Goal: Task Accomplishment & Management: Use online tool/utility

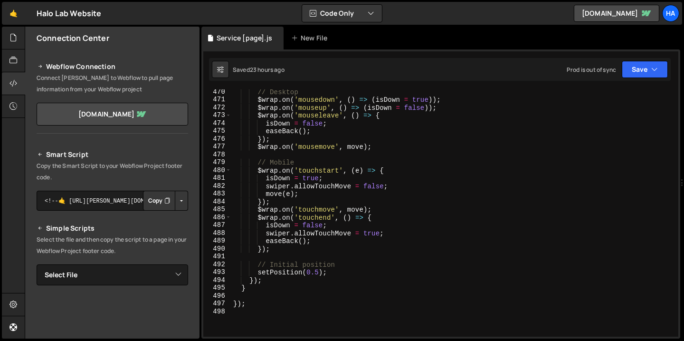
scroll to position [3671, 0]
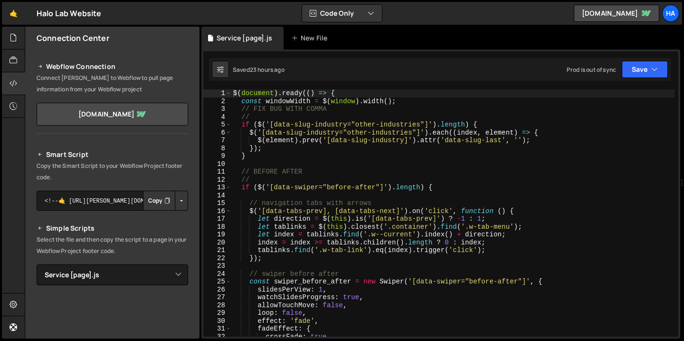
select select "10500"
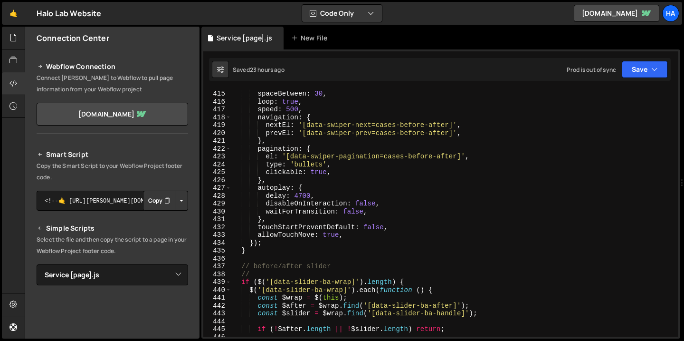
scroll to position [3246, 0]
type textarea "disableOnInteraction: false,"
click at [398, 201] on div "slidesPerView : 1 , spaceBetween : 30 , loop : true , speed : 500 , navigation …" at bounding box center [452, 213] width 443 height 263
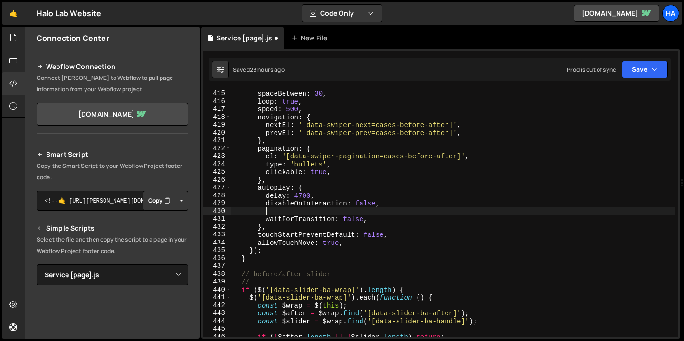
paste textarea "pauseOnMouseEnter: true,"
click at [657, 73] on icon "button" at bounding box center [655, 70] width 7 height 10
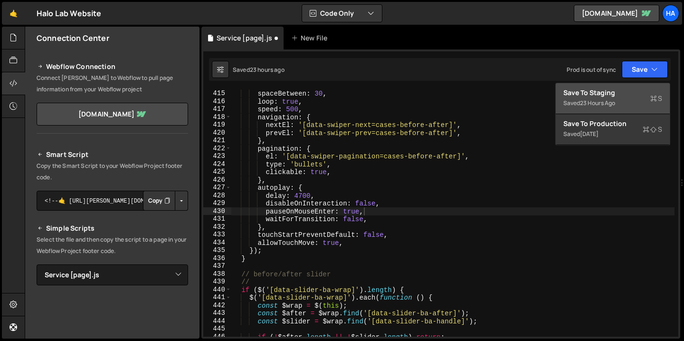
click at [621, 100] on div "Saved 23 hours ago" at bounding box center [613, 102] width 99 height 11
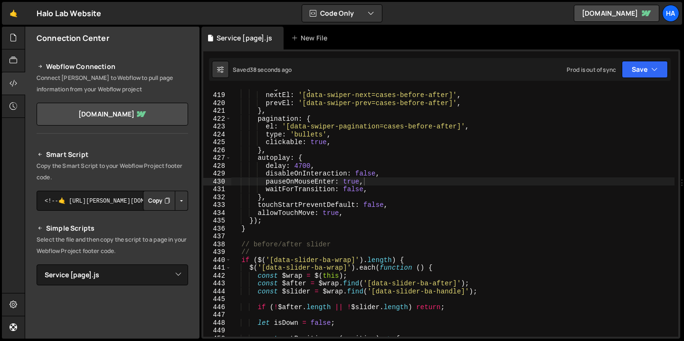
scroll to position [3272, 0]
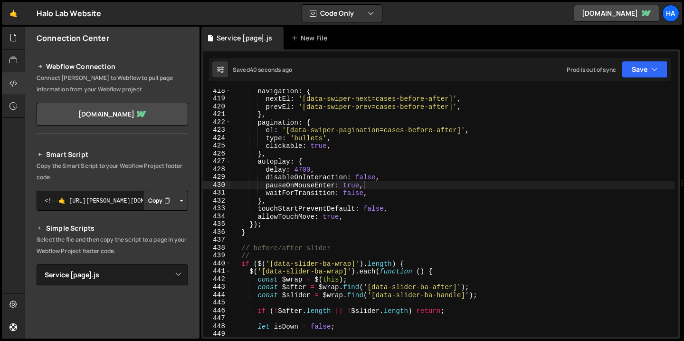
click at [280, 221] on div "navigation : { nextEl : '[data-swiper-next=cases-before-after]' , prevEl : '[da…" at bounding box center [452, 218] width 443 height 263
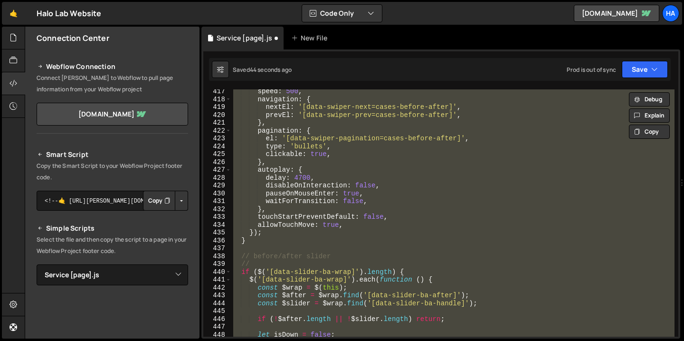
scroll to position [3264, 0]
click at [286, 208] on div "speed : 500 , navigation : { nextEl : '[data-swiper-next=cases-before-after]' ,…" at bounding box center [452, 212] width 443 height 247
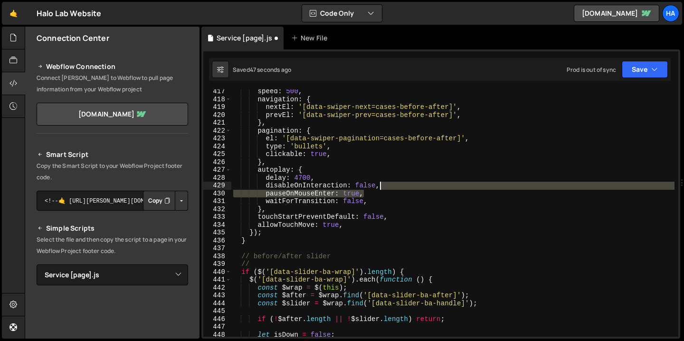
drag, startPoint x: 381, startPoint y: 195, endPoint x: 392, endPoint y: 186, distance: 14.5
click at [392, 186] on div "speed : 500 , navigation : { nextEl : '[data-swiper-next=cases-before-after]' ,…" at bounding box center [452, 218] width 443 height 263
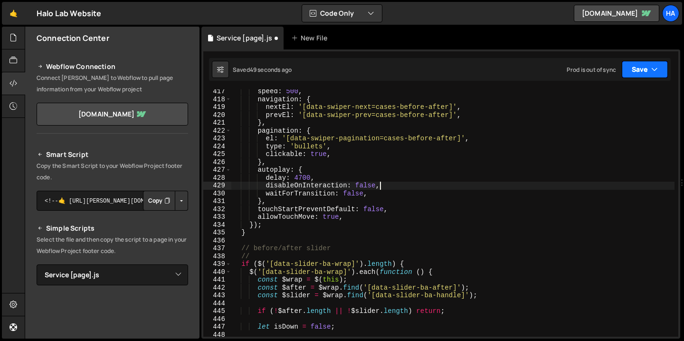
click at [661, 70] on button "Save" at bounding box center [645, 69] width 46 height 17
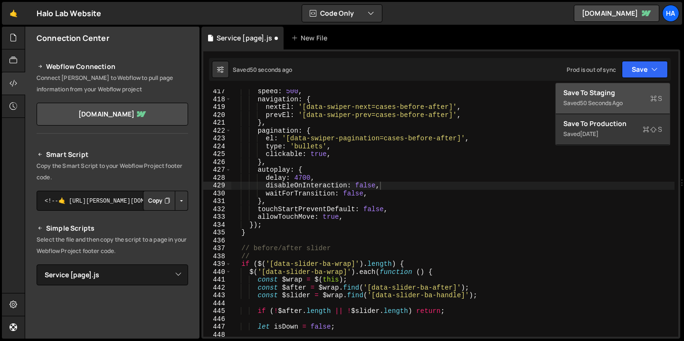
click at [623, 95] on div "Save to Staging S" at bounding box center [613, 93] width 99 height 10
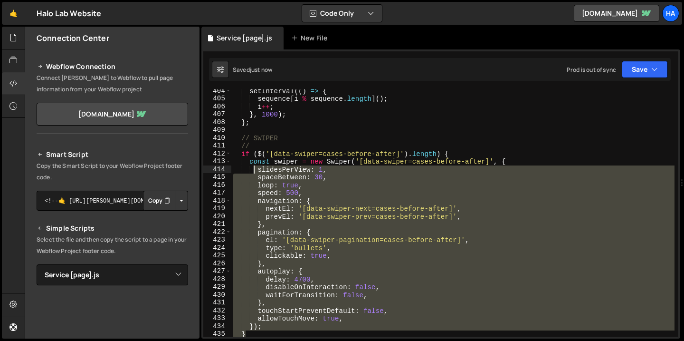
scroll to position [3162, 0]
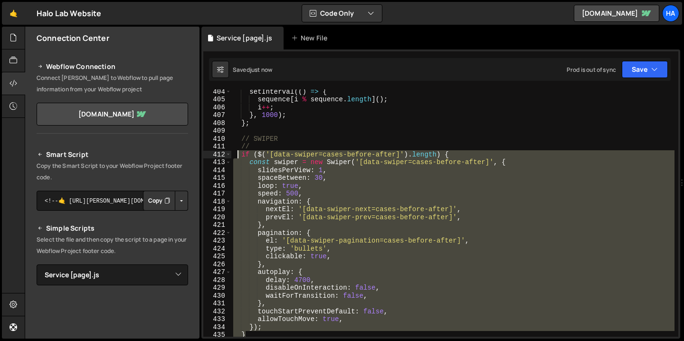
drag, startPoint x: 257, startPoint y: 234, endPoint x: 238, endPoint y: 153, distance: 82.4
click at [238, 153] on div "setInterval (( ) => { sequence [ i % sequence . length ] ( ) ; i ++ ; } , 1000 …" at bounding box center [452, 218] width 443 height 263
type textarea "if ($('[data-swiper=cases-before-after]').length) { const swiper = new Swiper('…"
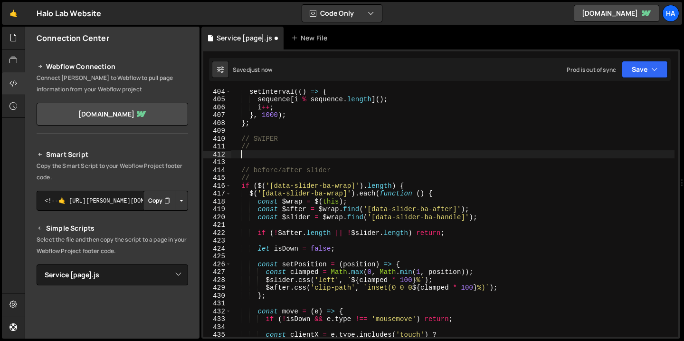
scroll to position [3163, 0]
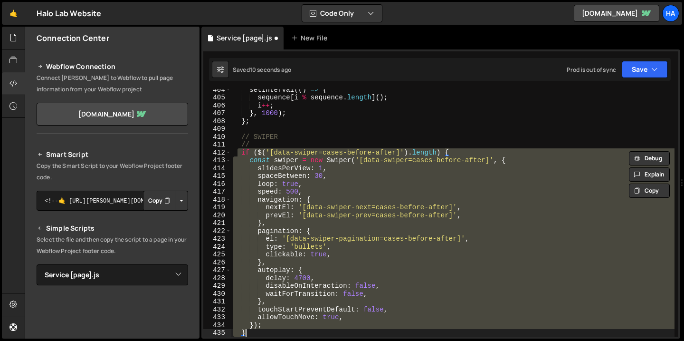
type textarea "}); }"
click at [13, 37] on icon at bounding box center [14, 37] width 8 height 10
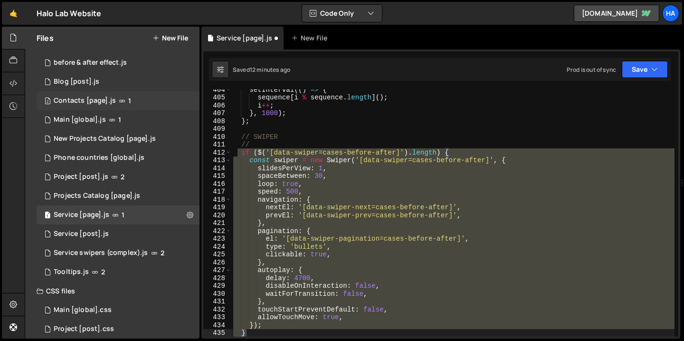
scroll to position [0, 0]
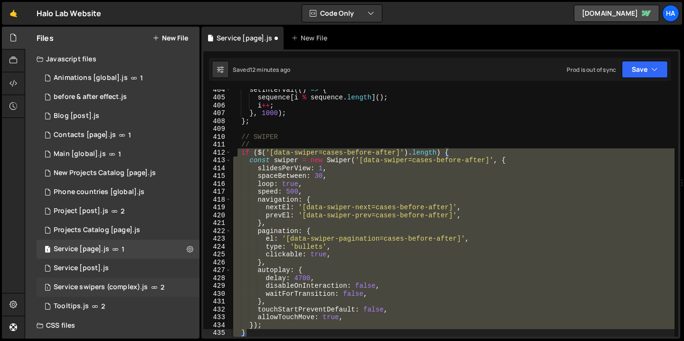
click at [95, 286] on div "Service swipers (complex).js" at bounding box center [101, 287] width 94 height 9
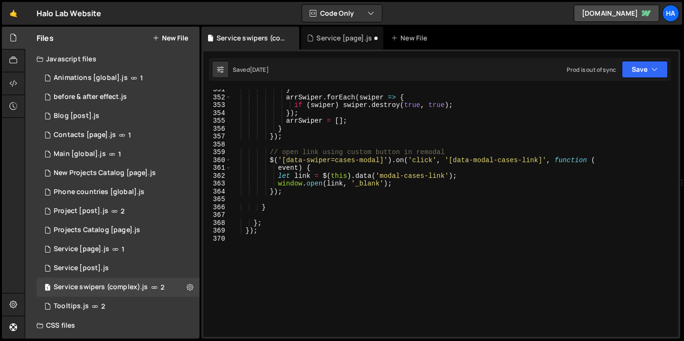
scroll to position [2774, 0]
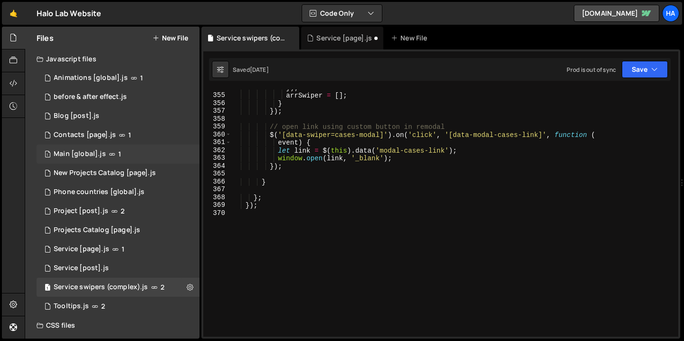
click at [139, 155] on div "1 Main [global].js 1" at bounding box center [118, 153] width 163 height 19
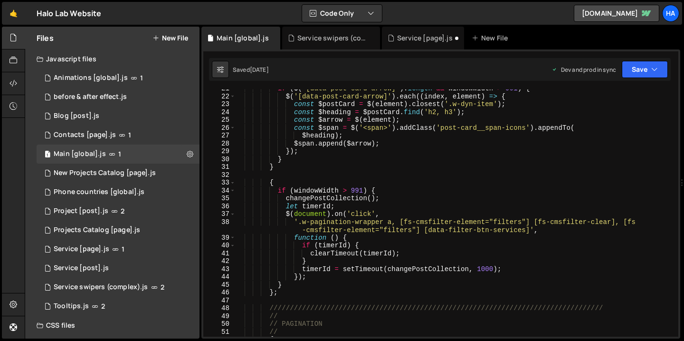
scroll to position [139, 0]
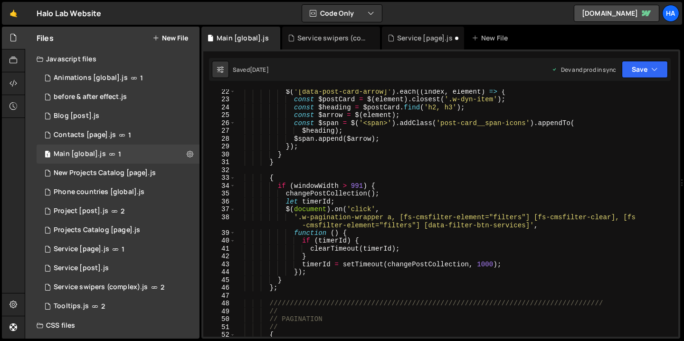
type textarea "}"
click at [497, 155] on div "$ ( '[data-post-card-arrow]' ) . each (( index , element ) => { const $postCard…" at bounding box center [455, 218] width 440 height 263
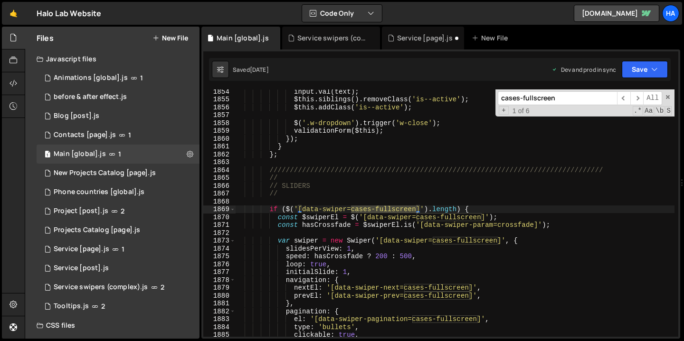
scroll to position [12112, 0]
type input "cases-fullscreen"
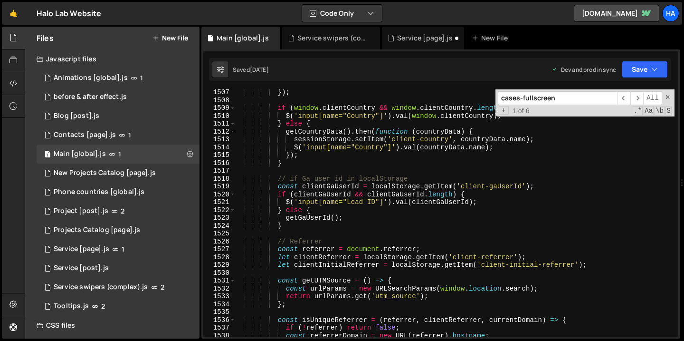
scroll to position [9845, 0]
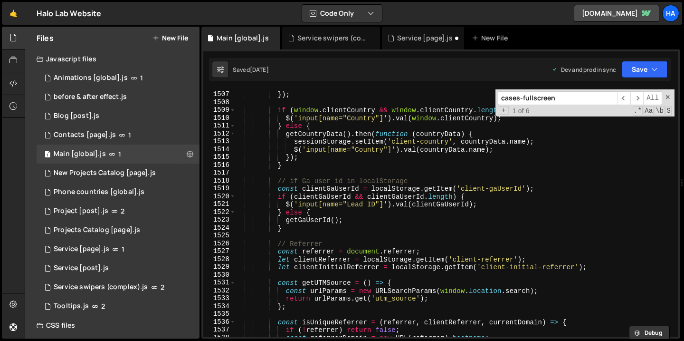
click at [572, 94] on input "cases-fullscreen" at bounding box center [557, 98] width 119 height 14
drag, startPoint x: 572, startPoint y: 94, endPoint x: 491, endPoint y: 99, distance: 80.9
click at [491, 98] on div "}) ; if ( window . clientCountry && window . clientCountry . length ) { $ ( 'in…" at bounding box center [455, 212] width 440 height 247
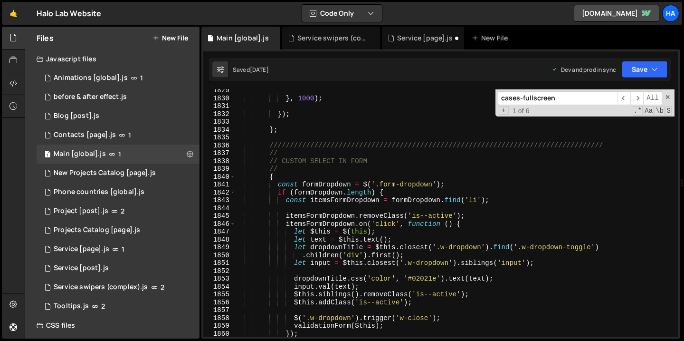
scroll to position [12007, 0]
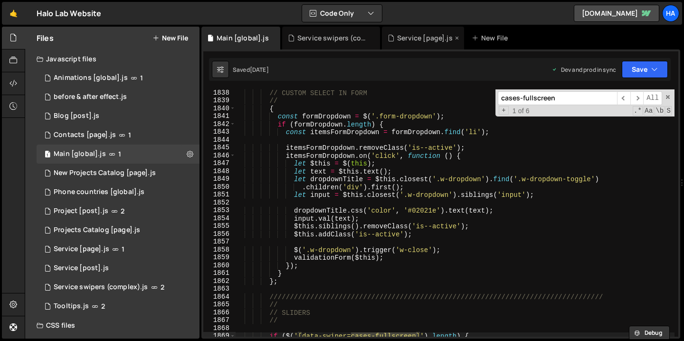
click at [393, 43] on div "Service [page].js" at bounding box center [423, 38] width 82 height 23
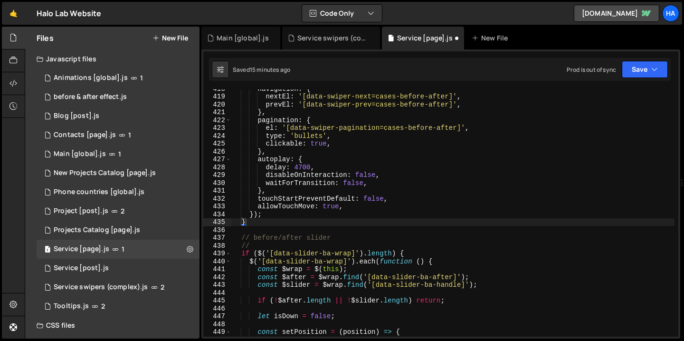
scroll to position [3266, 0]
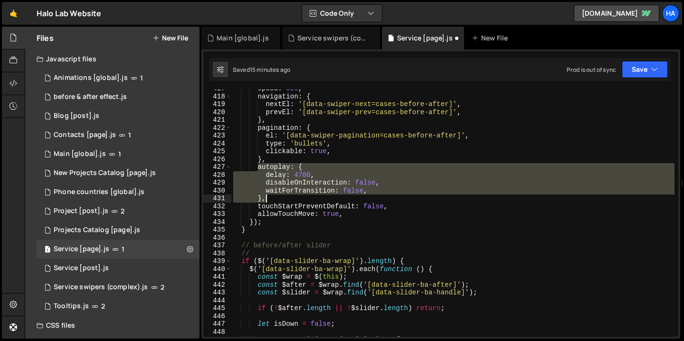
drag, startPoint x: 257, startPoint y: 166, endPoint x: 268, endPoint y: 198, distance: 33.7
click at [268, 198] on div "speed : 500 , navigation : { nextEl : '[data-swiper-next=cases-before-after]' ,…" at bounding box center [452, 216] width 443 height 263
type textarea "waitForTransition: false, },"
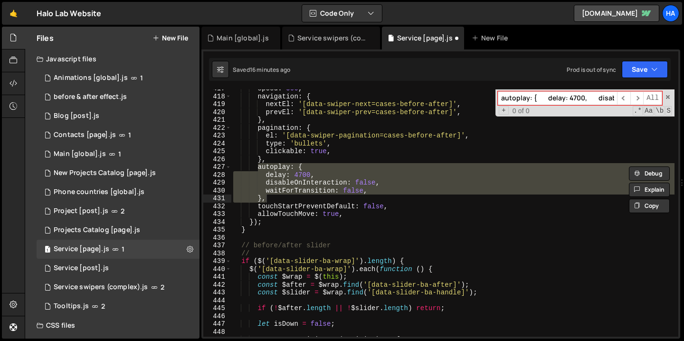
scroll to position [0, 173]
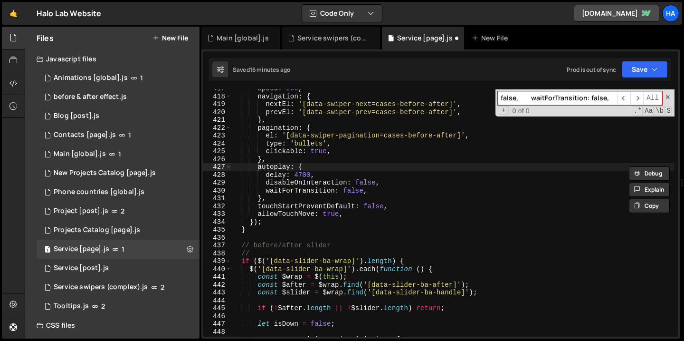
type input "autoplay: { delay: 4700, disableOnInteraction: false, waitForTransition: false,…"
click at [297, 182] on div "speed : 500 , navigation : { nextEl : '[data-swiper-next=cases-before-after]' ,…" at bounding box center [452, 216] width 443 height 263
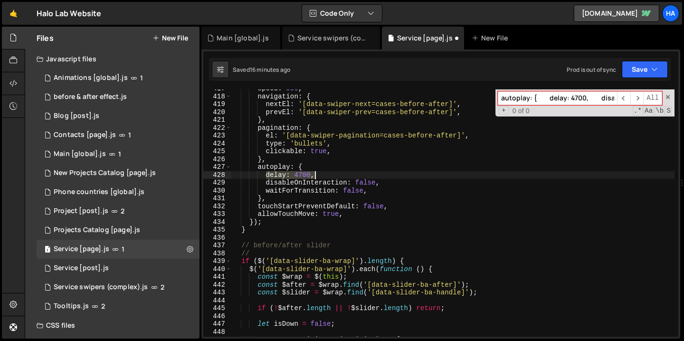
drag, startPoint x: 268, startPoint y: 176, endPoint x: 318, endPoint y: 174, distance: 49.9
click at [318, 174] on div "speed : 500 , navigation : { nextEl : '[data-swiper-next=cases-before-after]' ,…" at bounding box center [452, 216] width 443 height 263
type textarea "delay: 4700,"
type input "delay: 4700,"
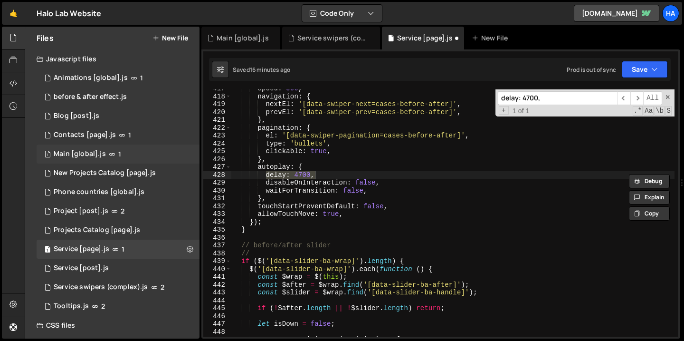
click at [110, 156] on icon at bounding box center [112, 154] width 7 height 8
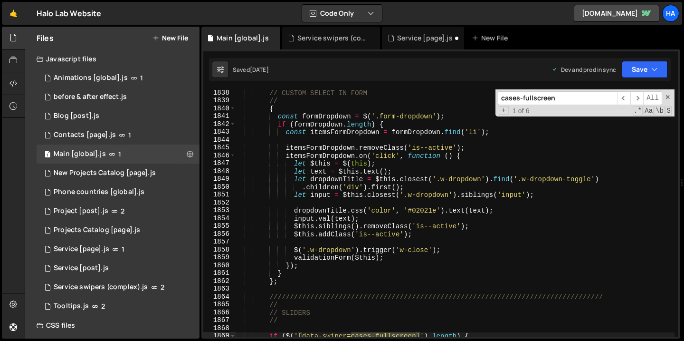
click at [311, 157] on div "// CUSTOM SELECT IN FORM // { const formDropdown = $ ( '.form-dropdown' ) ; if …" at bounding box center [455, 220] width 440 height 263
type textarea "itemsFormDropdown.on('click', function () {"
paste input "delay: 4700,"
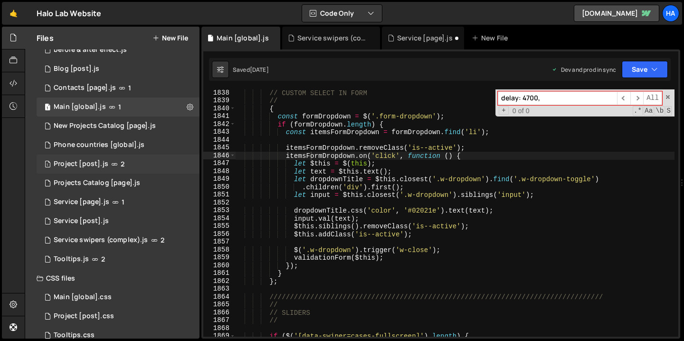
scroll to position [48, 0]
type input "delay: 4700,"
click at [96, 212] on div "1 Service [post].js 0" at bounding box center [118, 220] width 163 height 19
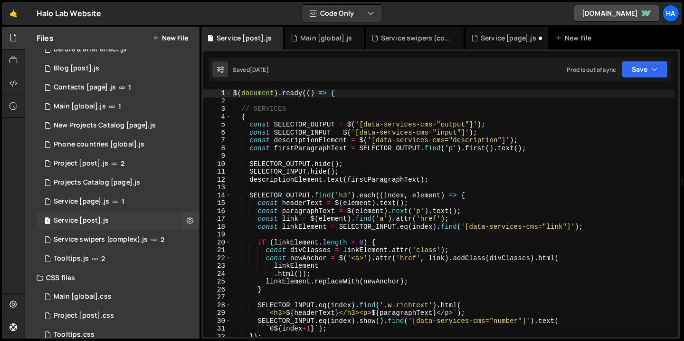
scroll to position [0, 0]
click at [280, 197] on div "$ ( document ) . ready (( ) => { // SERVICES { const SELECTOR_OUTPUT = $ ( '[da…" at bounding box center [452, 220] width 443 height 263
type textarea "SELECTOR_OUTPUT.find('h3').each((index, element) => {"
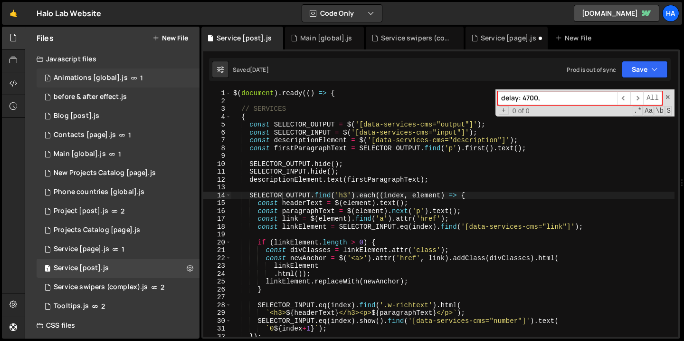
type input "delay: 4700,"
click at [116, 80] on div "Animations [global].js" at bounding box center [91, 78] width 74 height 9
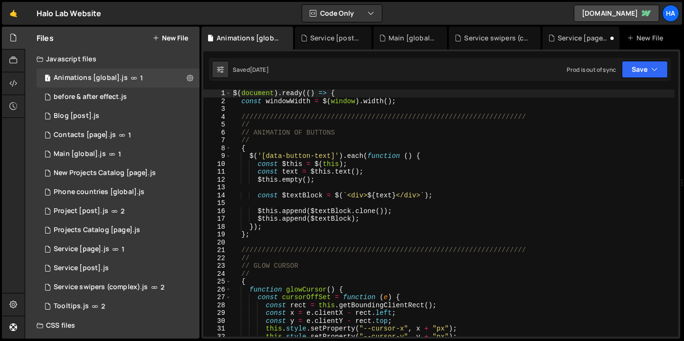
click at [271, 127] on div "$ ( document ) . ready (( ) => { const windowWidth = $ ( window ) . width ( ) ;…" at bounding box center [452, 220] width 443 height 263
type textarea "//"
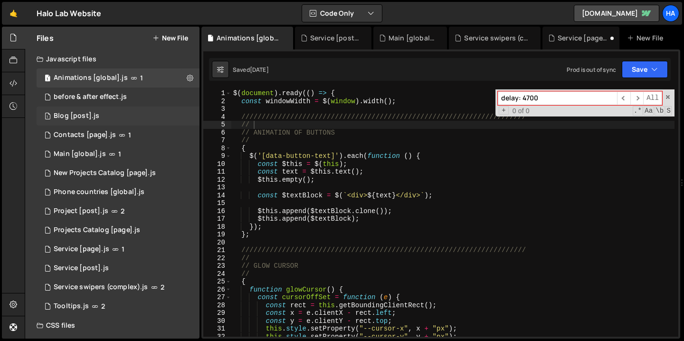
type input "delay: 4700"
click at [113, 117] on div "1 Blog [post].js 0" at bounding box center [118, 115] width 163 height 19
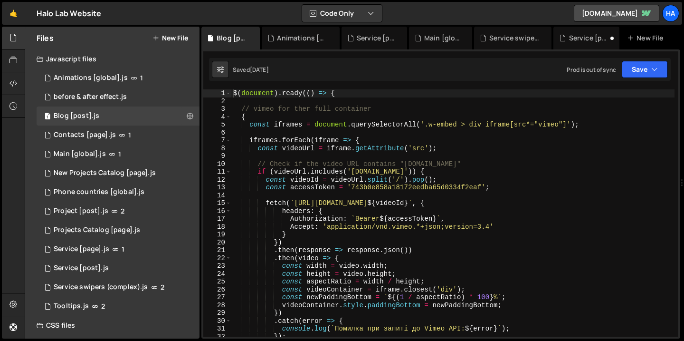
click at [293, 147] on div "$ ( document ) . ready (( ) => { // vimeo for ther full container { const ifram…" at bounding box center [452, 220] width 443 height 263
type textarea "const videoUrl = iframe.getAttribute('src');"
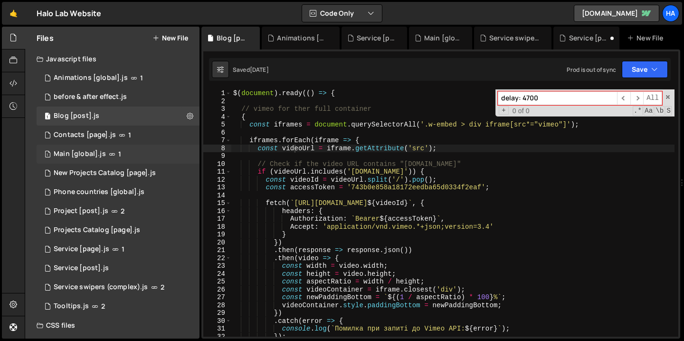
type input "delay: 4700"
click at [123, 155] on div "1 Main [global].js 1" at bounding box center [118, 153] width 163 height 19
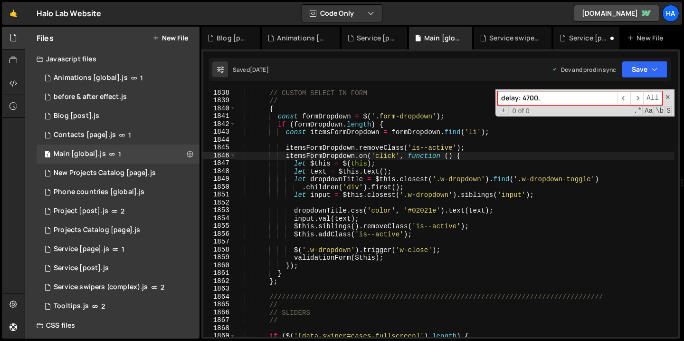
scroll to position [21210, 0]
drag, startPoint x: 555, startPoint y: 96, endPoint x: 479, endPoint y: 90, distance: 76.7
click at [479, 90] on div "// CUSTOM SELECT IN FORM // { const formDropdown = $ ( '.form-dropdown' ) ; if …" at bounding box center [455, 212] width 440 height 247
click at [134, 207] on div "1 Project [post].js 2" at bounding box center [118, 210] width 163 height 19
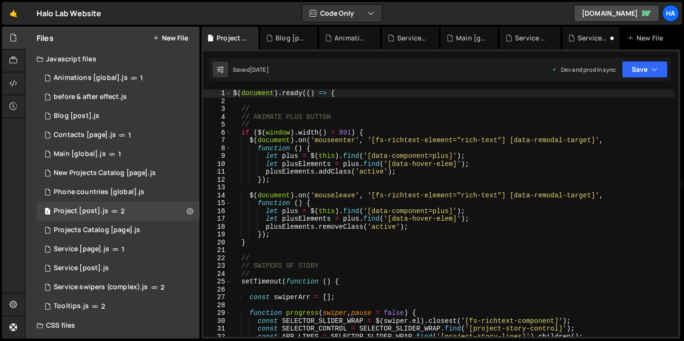
type textarea "plusElements.addClass('active');"
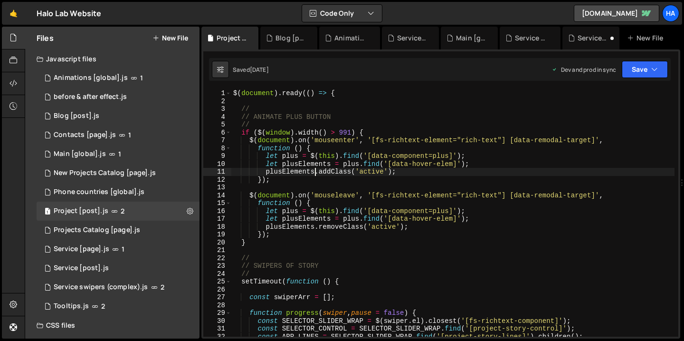
click at [314, 175] on div "$ ( document ) . ready (( ) => { // // ANIMATE PLUS BUTTON // if ( $ ( window )…" at bounding box center [452, 220] width 443 height 263
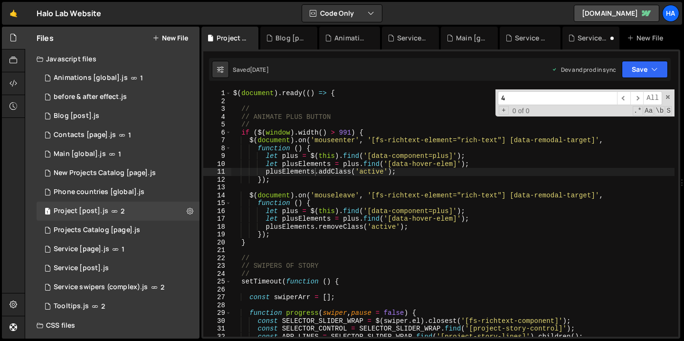
scroll to position [2103, 0]
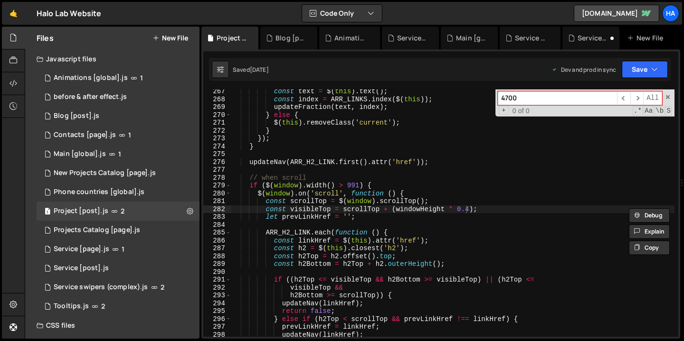
click at [508, 99] on input "4700" at bounding box center [557, 98] width 119 height 14
type input "4700"
click at [111, 80] on div "Animations [global].js" at bounding box center [91, 78] width 74 height 9
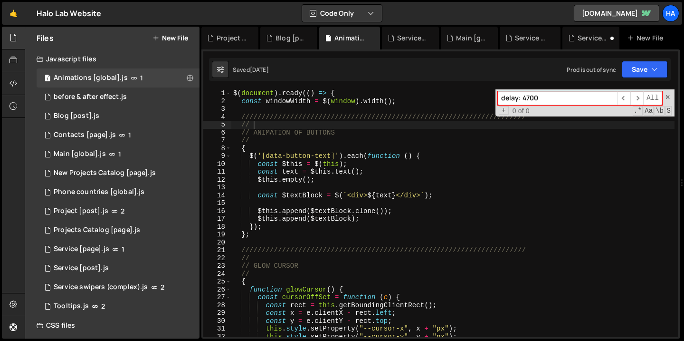
click at [295, 124] on div "$ ( document ) . ready (( ) => { const windowWidth = $ ( window ) . width ( ) ;…" at bounding box center [452, 220] width 443 height 263
paste input
type input "4700"
click at [108, 98] on div "before & after effect.js" at bounding box center [90, 97] width 73 height 9
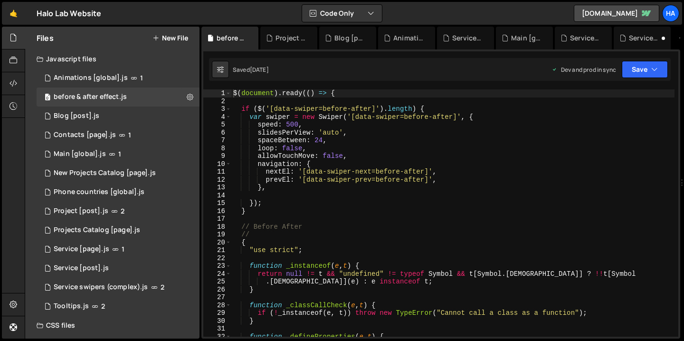
click at [299, 154] on div "$ ( document ) . ready (( ) => { if ( $ ( '[data-swiper=before-after]' ) . leng…" at bounding box center [452, 220] width 443 height 263
type textarea "allowTouchMove: false,"
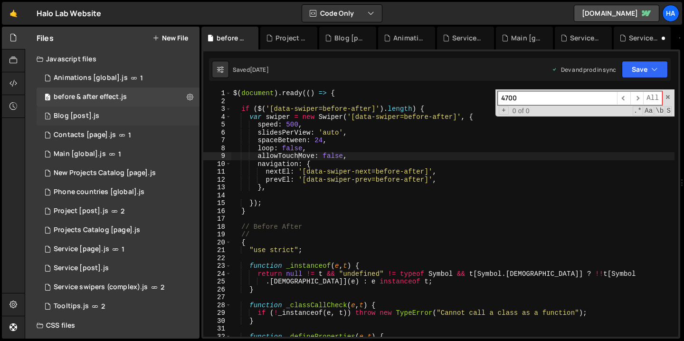
type input "4700"
click at [106, 117] on div "1 Blog [post].js 0" at bounding box center [118, 115] width 163 height 19
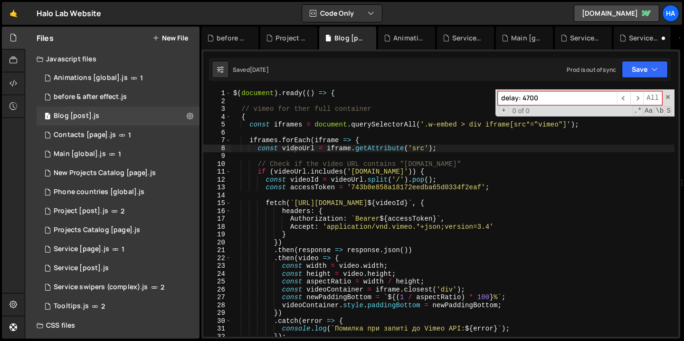
type textarea "// Check if the video URL contains "vimeo.com""
click at [323, 166] on div "$ ( document ) . ready (( ) => { // vimeo for ther full container { const ifram…" at bounding box center [452, 220] width 443 height 263
paste input
type input "4700"
click at [116, 139] on div "2 Contacts [page].js 1" at bounding box center [118, 134] width 163 height 19
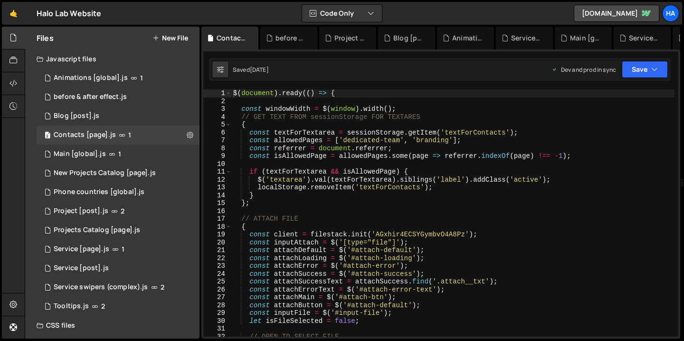
click at [348, 141] on div "$ ( document ) . ready (( ) => { const windowWidth = $ ( window ) . width ( ) ;…" at bounding box center [452, 220] width 443 height 263
type textarea "const allowedPages = ['dedicated-team', 'branding'];"
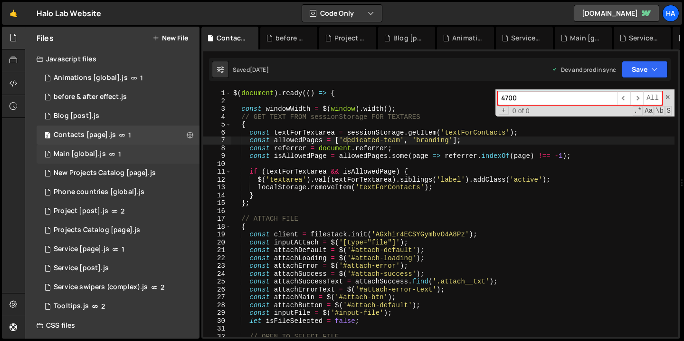
type input "4700"
click at [132, 154] on div "1 Main [global].js 1" at bounding box center [118, 153] width 163 height 19
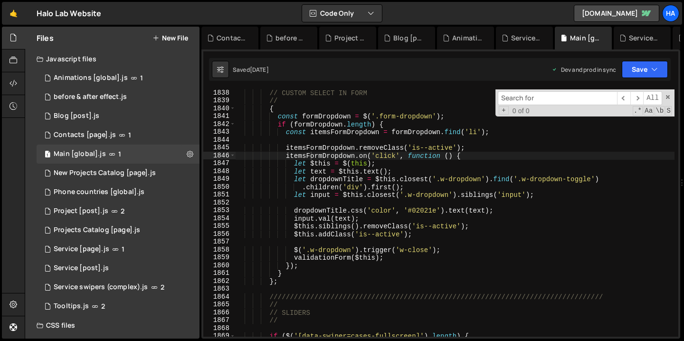
type textarea "let text = $this.text();"
click at [377, 168] on div "// CUSTOM SELECT IN FORM // { const formDropdown = $ ( '.form-dropdown' ) ; if …" at bounding box center [455, 220] width 440 height 263
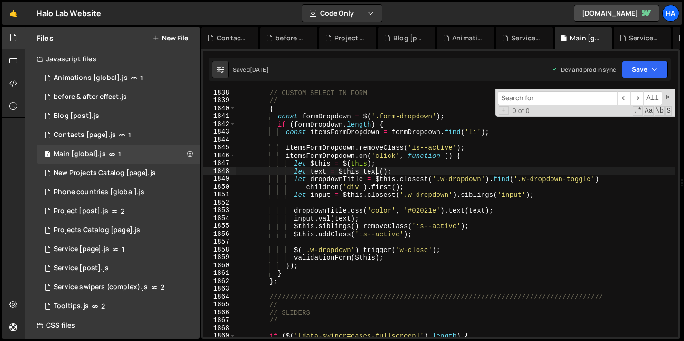
scroll to position [21210, 0]
paste input "4700"
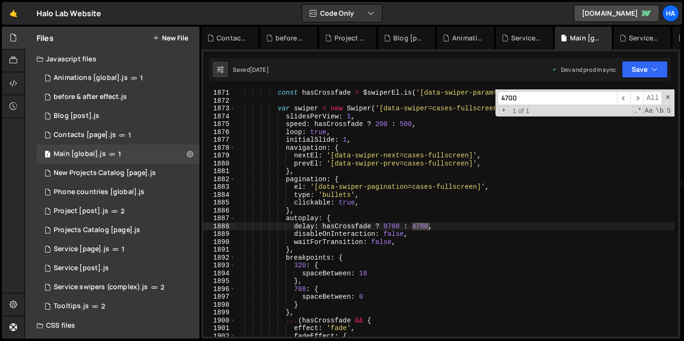
scroll to position [12221, 0]
type input "4700"
click at [671, 100] on div "4700 ​ ​ All Replace All + 1 of 1 .* Aa \b S" at bounding box center [585, 102] width 179 height 27
click at [266, 198] on div "const $swiperEl = $ ( '[data-swiper=cases-fullscreen]' ) ; const hasCrossfade =…" at bounding box center [455, 213] width 440 height 263
type textarea "type: 'bullets',"
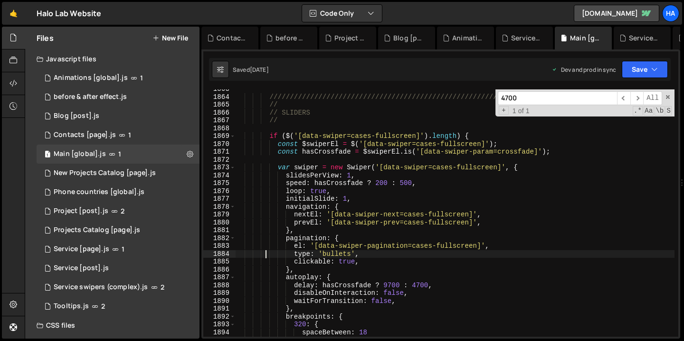
scroll to position [12175, 0]
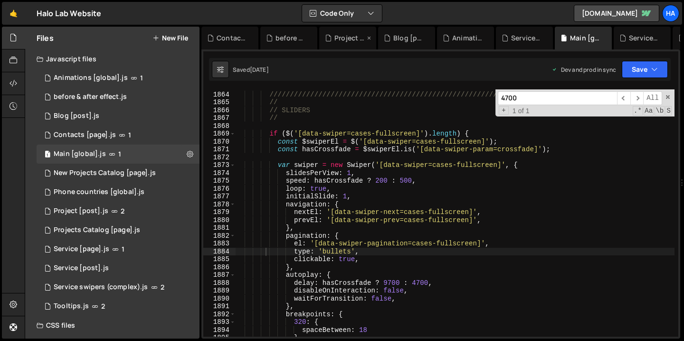
click at [367, 37] on icon at bounding box center [369, 38] width 7 height 10
click at [0, 0] on icon at bounding box center [0, 0] width 0 height 0
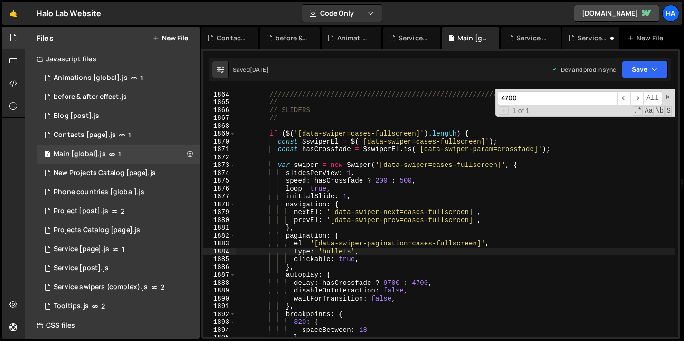
click at [367, 37] on div "Animations [global].js" at bounding box center [353, 38] width 33 height 10
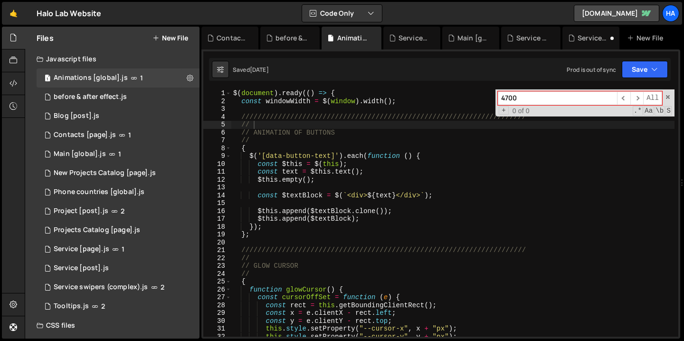
scroll to position [0, 0]
click at [367, 37] on div "Animations [global].js" at bounding box center [353, 38] width 33 height 10
click at [374, 37] on icon at bounding box center [374, 38] width 7 height 10
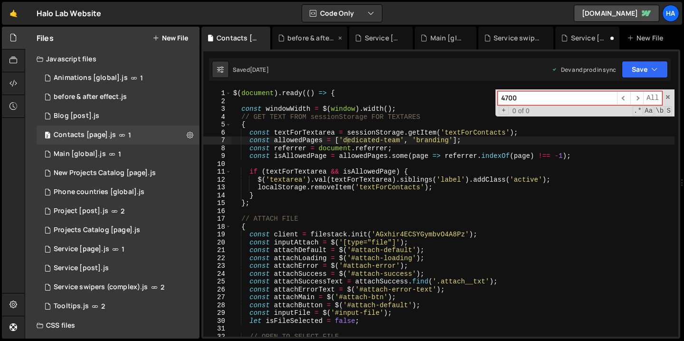
click at [342, 37] on icon at bounding box center [340, 38] width 7 height 10
click at [281, 39] on icon at bounding box center [279, 38] width 7 height 10
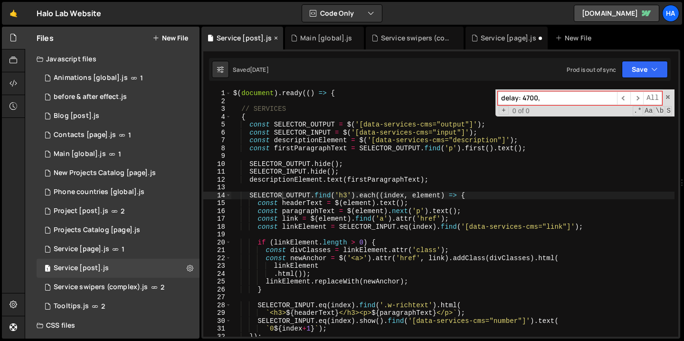
click at [275, 37] on icon at bounding box center [276, 38] width 7 height 10
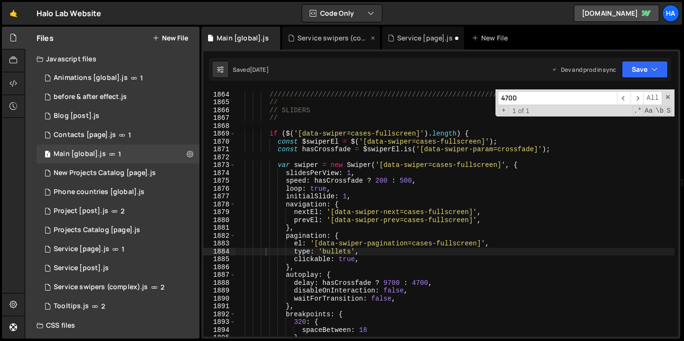
scroll to position [21210, 0]
click at [372, 37] on icon at bounding box center [373, 38] width 7 height 10
click at [328, 36] on div "Service [page].js" at bounding box center [325, 38] width 56 height 10
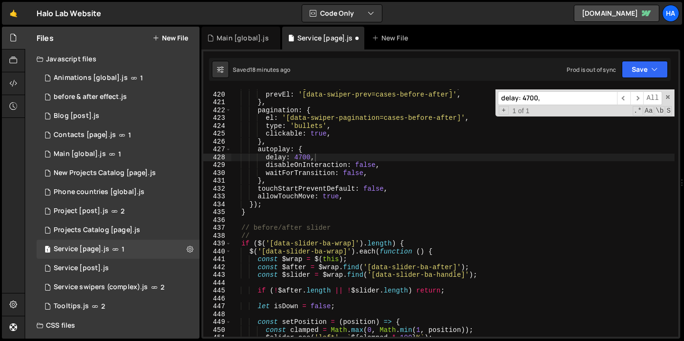
scroll to position [3285, 0]
click at [670, 95] on span at bounding box center [668, 97] width 7 height 7
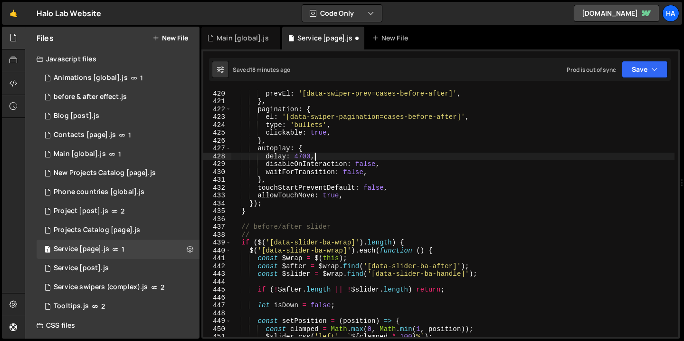
click at [508, 164] on div "nextEl : '[data-swiper-next=cases-before-after]' , prevEl : '[data-swiper-prev=…" at bounding box center [452, 213] width 443 height 263
type textarea "});"
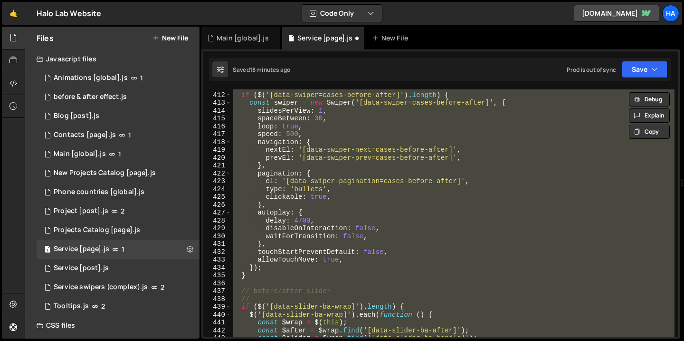
scroll to position [3213, 0]
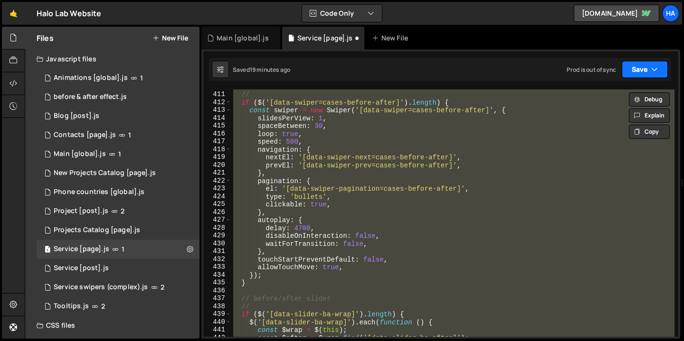
click at [656, 70] on icon "button" at bounding box center [655, 70] width 7 height 10
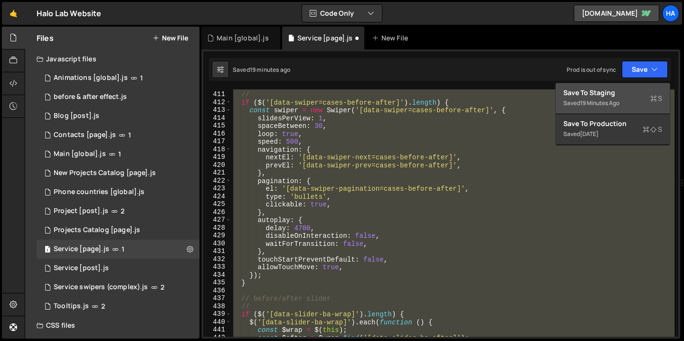
click at [607, 95] on div "Save to Staging S" at bounding box center [613, 93] width 99 height 10
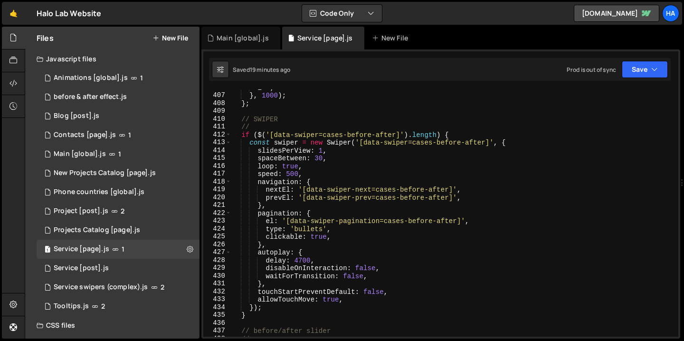
scroll to position [3181, 0]
click at [244, 40] on div "Main [global].js" at bounding box center [243, 38] width 52 height 10
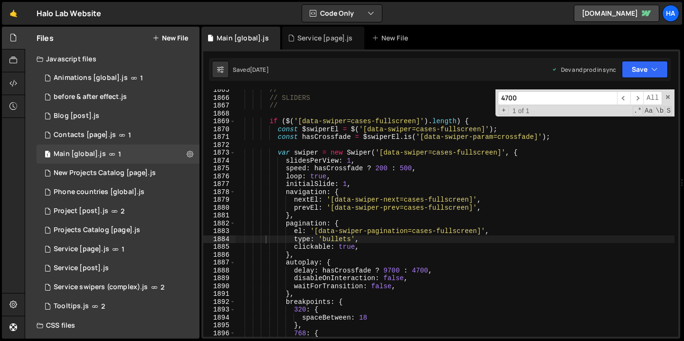
scroll to position [12192, 0]
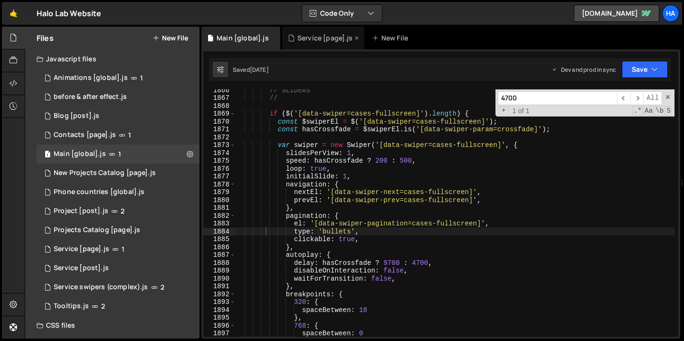
click at [320, 38] on div "Service [page].js" at bounding box center [325, 38] width 56 height 10
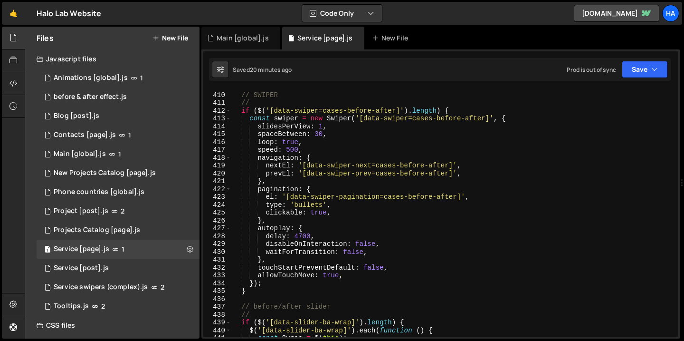
scroll to position [3209, 0]
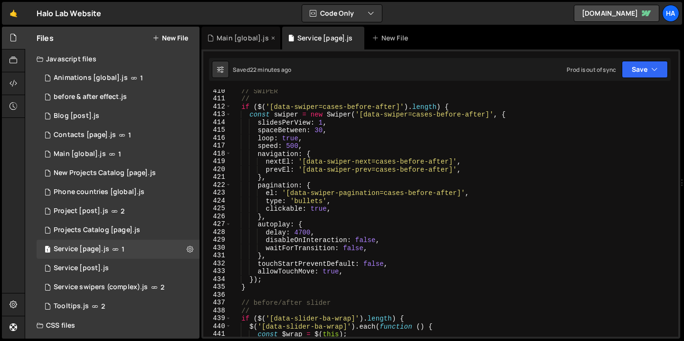
click at [243, 42] on div "Main [global].js" at bounding box center [243, 38] width 52 height 10
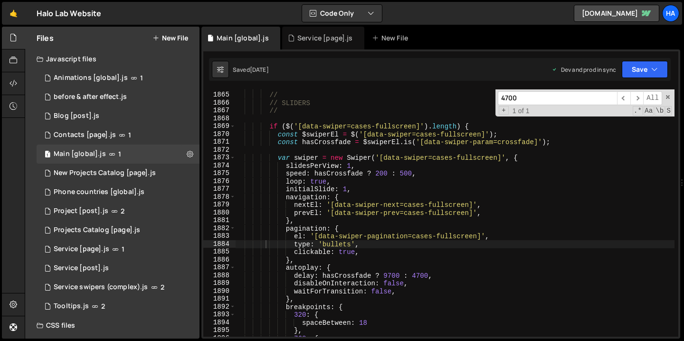
scroll to position [12182, 0]
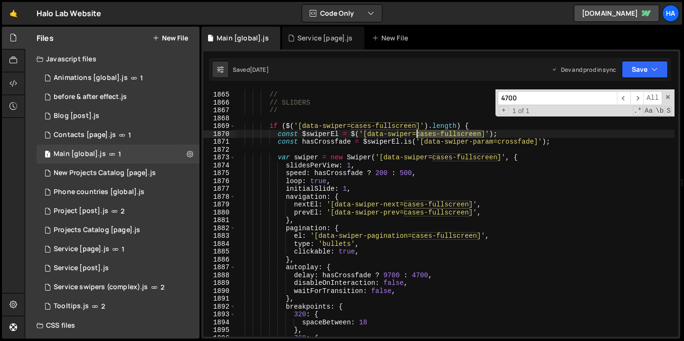
drag, startPoint x: 483, startPoint y: 135, endPoint x: 417, endPoint y: 135, distance: 66.1
click at [417, 135] on div "///////////////////////////////////////////////////////////////////////////////…" at bounding box center [455, 214] width 440 height 263
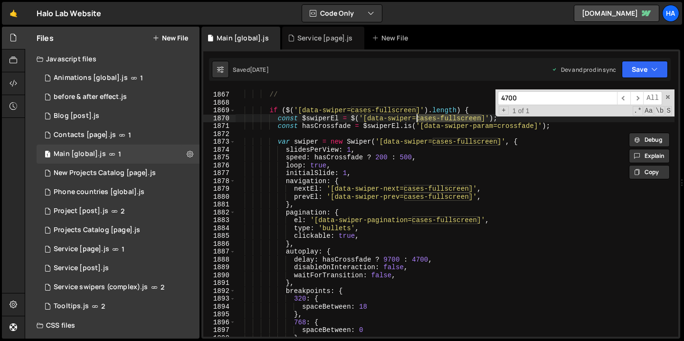
scroll to position [12197, 0]
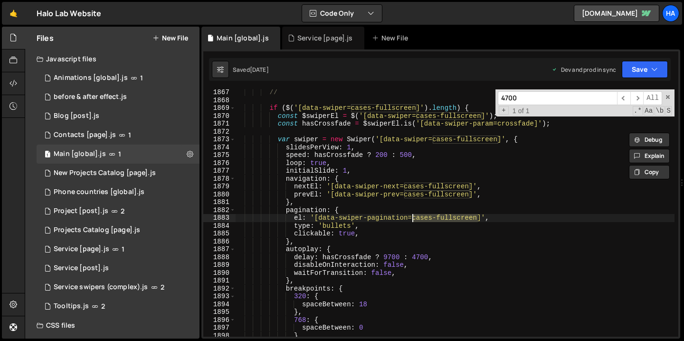
drag, startPoint x: 478, startPoint y: 219, endPoint x: 414, endPoint y: 220, distance: 63.7
click at [414, 220] on div "// if ( $ ( '[data-swiper=cases-fullscreen]' ) . length ) { const $swiperEl = $…" at bounding box center [455, 219] width 440 height 263
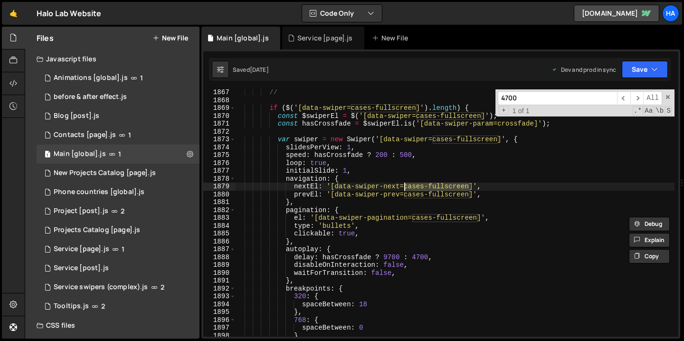
drag, startPoint x: 470, startPoint y: 185, endPoint x: 405, endPoint y: 186, distance: 64.6
click at [405, 186] on div "// if ( $ ( '[data-swiper=cases-fullscreen]' ) . length ) { const $swiperEl = $…" at bounding box center [455, 219] width 440 height 263
type textarea "nextEl: '[data-swiper-next=cases-fullscreen]',"
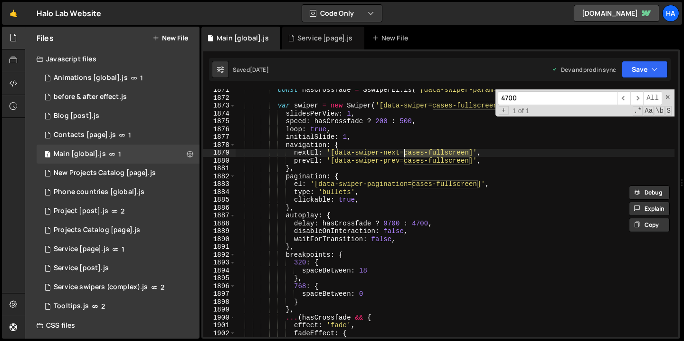
scroll to position [12225, 0]
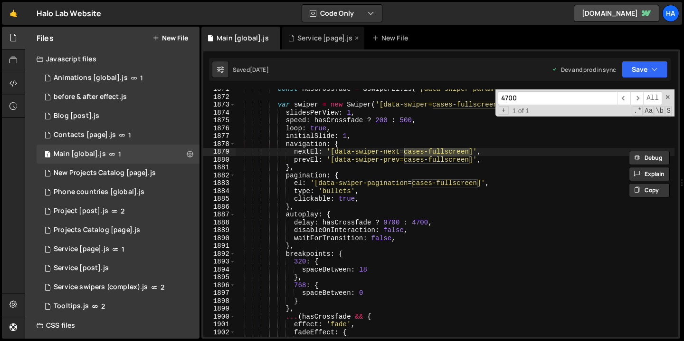
click at [312, 37] on div "Service [page].js" at bounding box center [325, 38] width 56 height 10
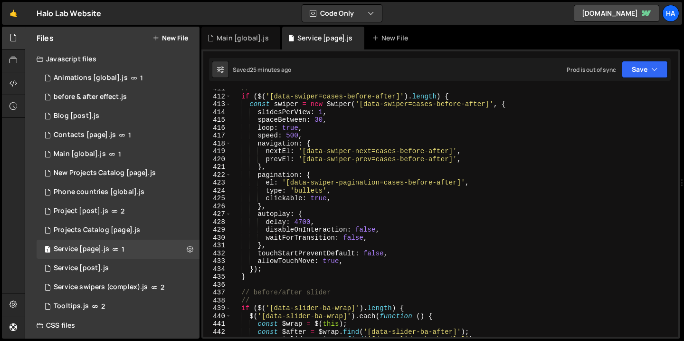
scroll to position [3219, 0]
click at [240, 43] on div "Main [global].js" at bounding box center [240, 38] width 79 height 23
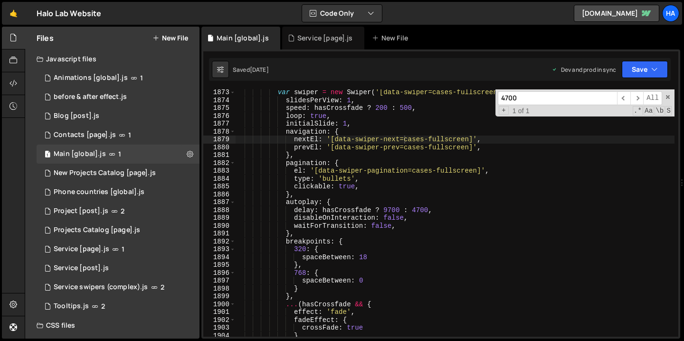
scroll to position [12239, 0]
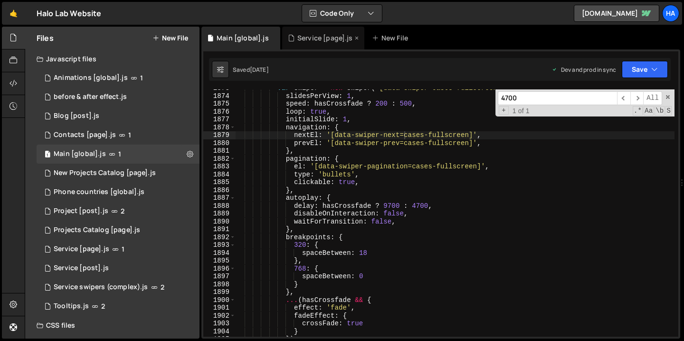
click at [318, 38] on div "Service [page].js" at bounding box center [325, 38] width 56 height 10
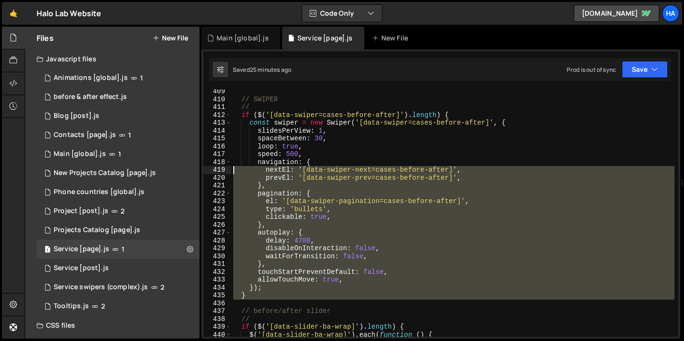
scroll to position [3189, 0]
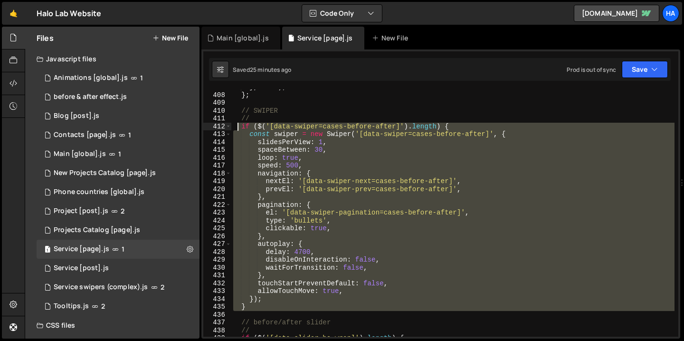
drag, startPoint x: 253, startPoint y: 272, endPoint x: 237, endPoint y: 127, distance: 146.3
click at [237, 127] on div "} , 1000 ) ; } ; // SWIPER // if ( $ ( '[data-swiper=cases-before-after]' ) . l…" at bounding box center [452, 214] width 443 height 263
type textarea "// if ($('[data-swiper=cases-before-after]').length) { // const swiper = new Sw…"
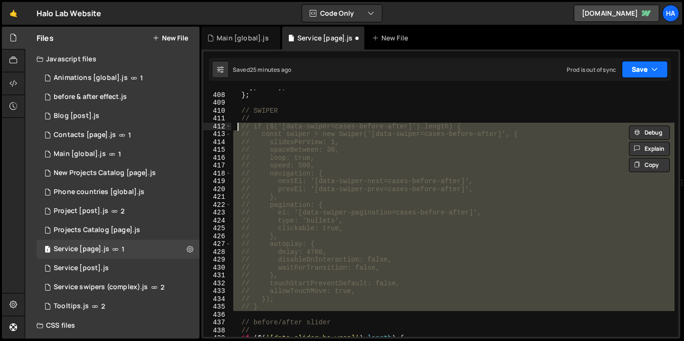
click at [657, 67] on icon "button" at bounding box center [655, 70] width 7 height 10
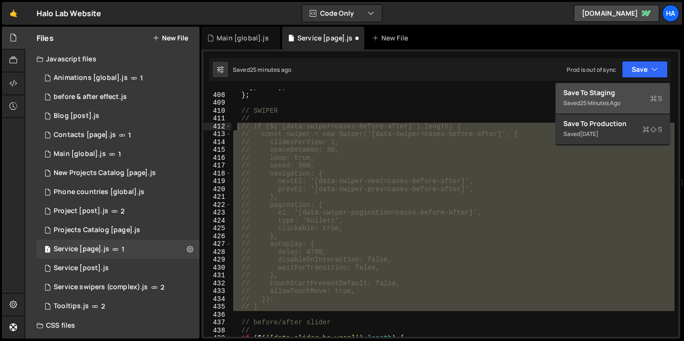
click at [617, 99] on div "25 minutes ago" at bounding box center [600, 103] width 40 height 8
